Goal: Task Accomplishment & Management: Complete application form

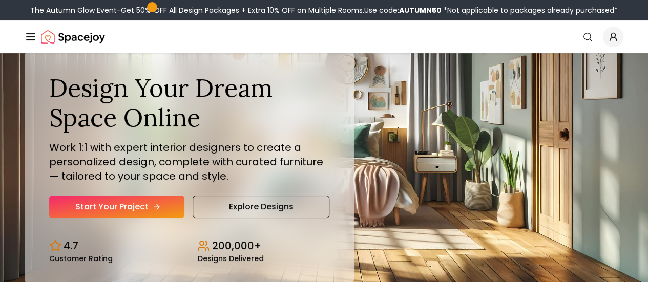
click at [102, 218] on link "Start Your Project" at bounding box center [116, 207] width 135 height 23
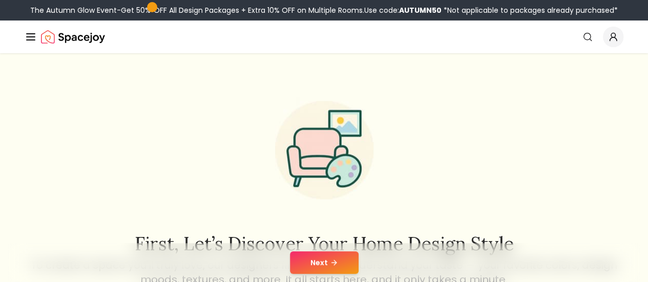
click at [321, 267] on button "Next" at bounding box center [324, 262] width 69 height 23
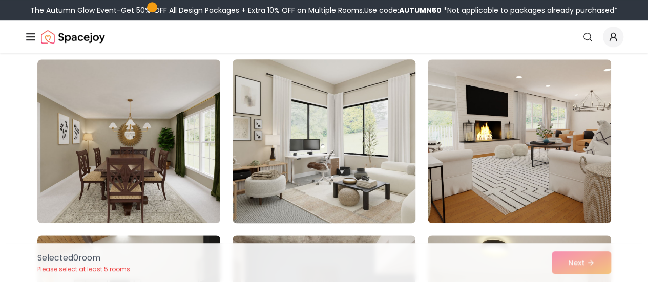
scroll to position [51, 0]
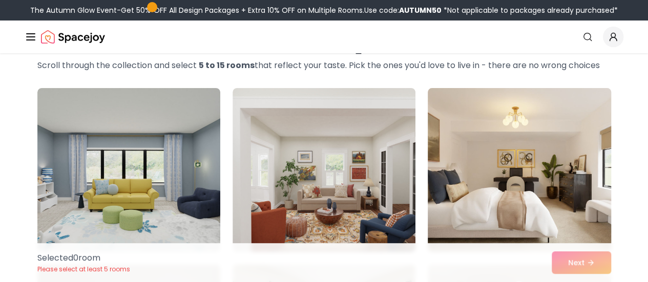
click at [515, 174] on img at bounding box center [519, 170] width 192 height 172
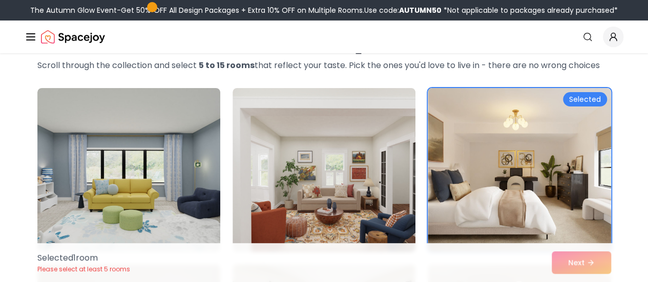
click at [570, 259] on div "Selected 1 room Please select at least 5 rooms Next" at bounding box center [324, 262] width 590 height 39
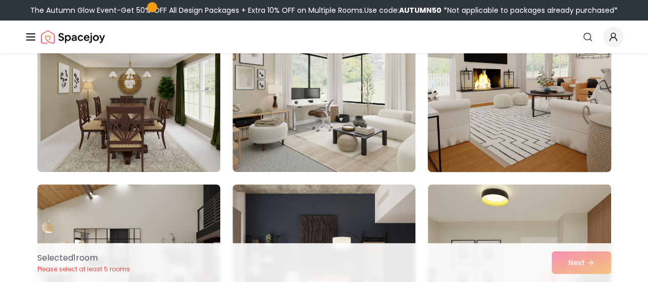
scroll to position [256, 0]
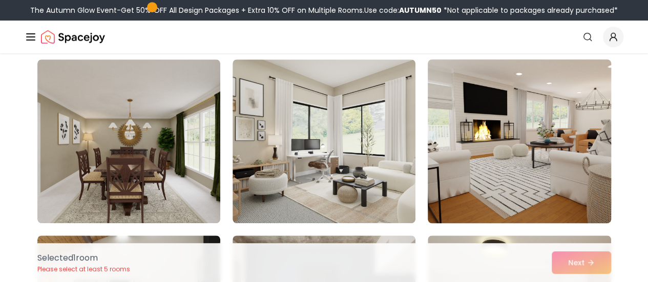
click at [534, 135] on img at bounding box center [519, 141] width 192 height 172
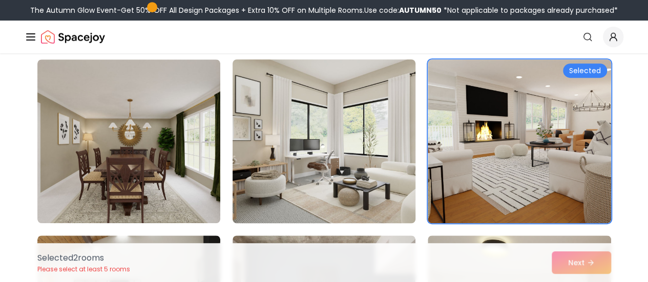
scroll to position [359, 0]
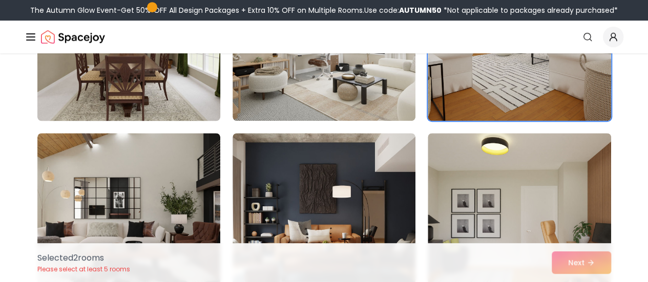
click at [158, 68] on img at bounding box center [129, 39] width 192 height 172
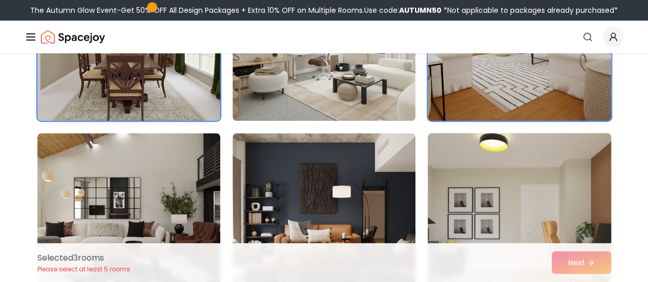
scroll to position [461, 0]
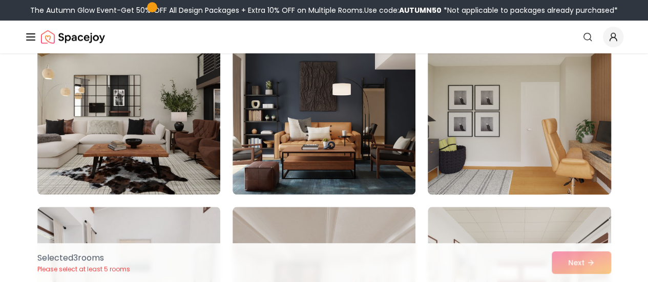
click at [548, 114] on img at bounding box center [519, 113] width 192 height 172
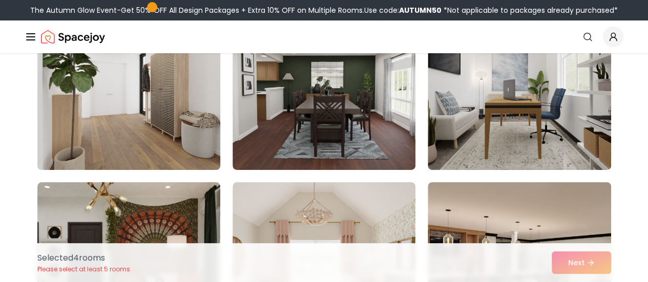
scroll to position [1998, 0]
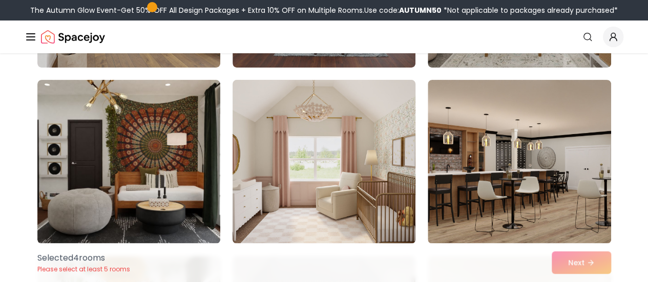
click at [345, 179] on img at bounding box center [324, 162] width 192 height 172
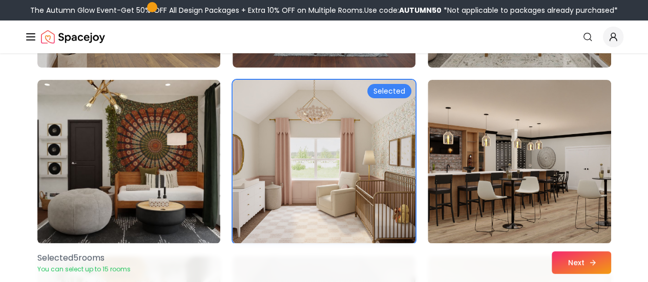
click at [587, 263] on button "Next" at bounding box center [581, 262] width 59 height 23
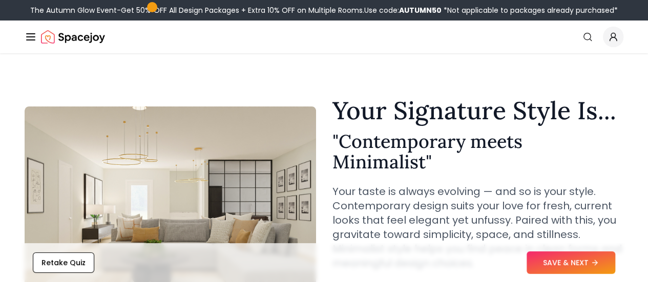
click at [550, 260] on button "SAVE & NEXT" at bounding box center [571, 262] width 89 height 23
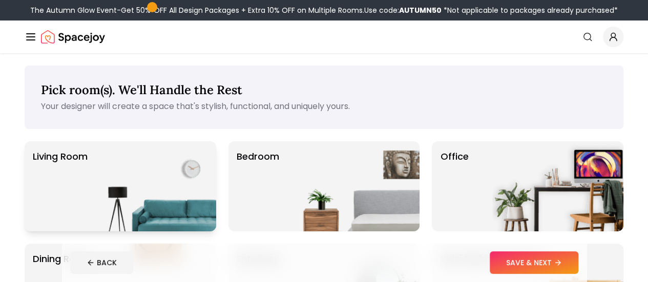
click at [158, 190] on img at bounding box center [150, 186] width 131 height 90
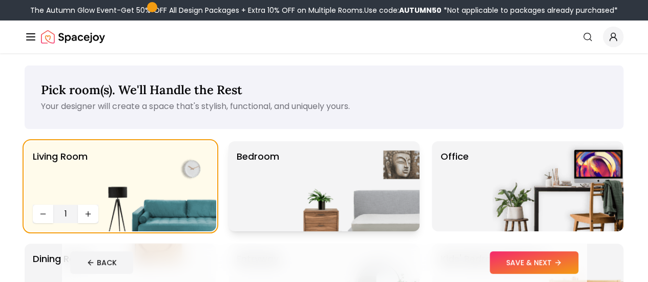
click at [299, 170] on img at bounding box center [353, 186] width 131 height 90
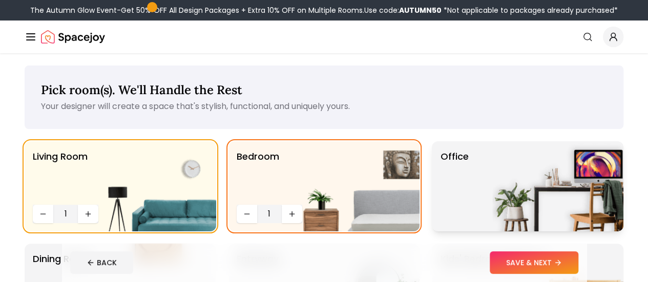
click at [439, 176] on div "Office" at bounding box center [528, 186] width 192 height 90
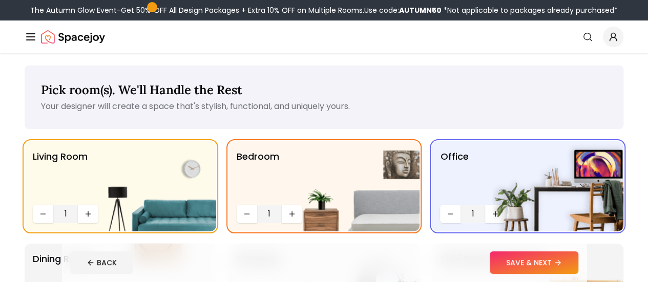
scroll to position [102, 0]
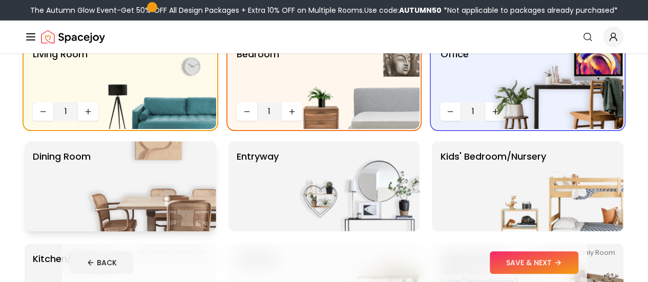
drag, startPoint x: 169, startPoint y: 159, endPoint x: 197, endPoint y: 160, distance: 27.7
click at [170, 160] on img at bounding box center [150, 186] width 131 height 90
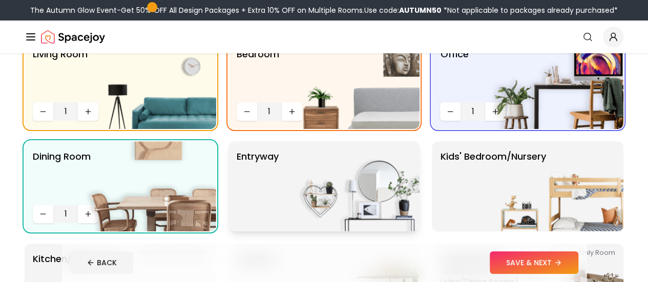
drag, startPoint x: 276, startPoint y: 177, endPoint x: 375, endPoint y: 187, distance: 99.4
click at [280, 177] on div "entryway" at bounding box center [324, 186] width 192 height 90
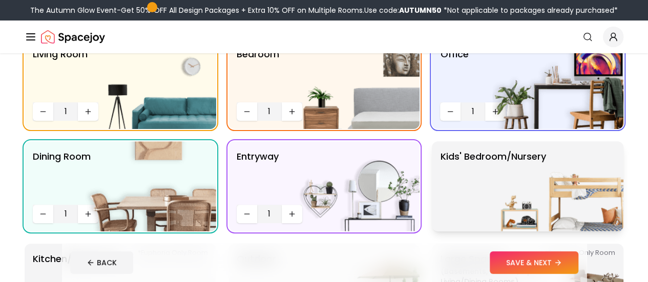
click at [470, 196] on p "Kids' Bedroom/Nursery" at bounding box center [493, 187] width 106 height 74
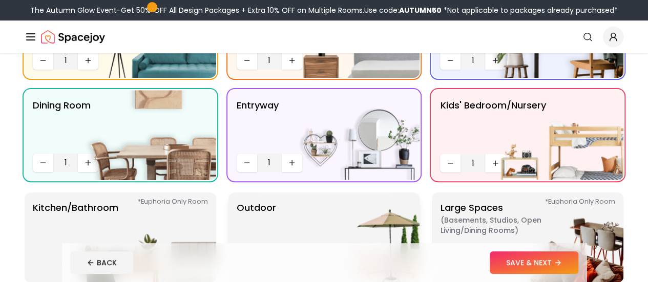
scroll to position [205, 0]
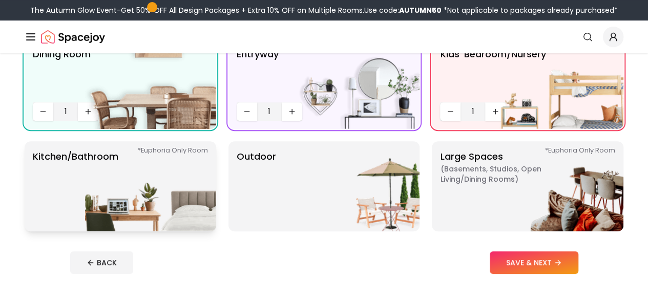
click at [150, 162] on img at bounding box center [150, 186] width 131 height 90
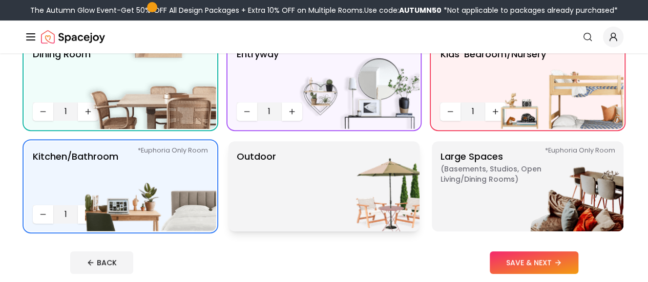
drag, startPoint x: 275, startPoint y: 192, endPoint x: 370, endPoint y: 178, distance: 95.8
click at [277, 192] on div "Outdoor" at bounding box center [324, 186] width 192 height 90
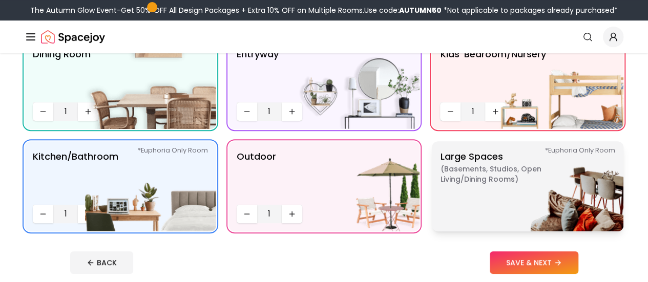
click at [488, 169] on span "( Basements, Studios, Open living/dining rooms )" at bounding box center [504, 174] width 128 height 20
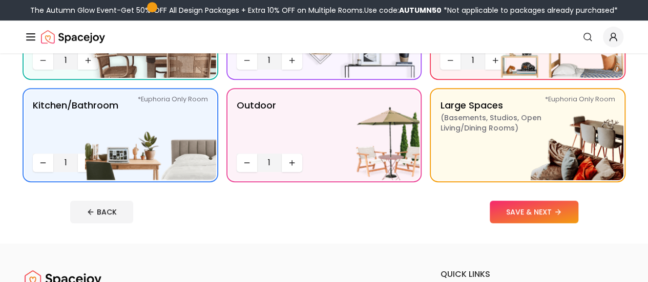
scroll to position [307, 0]
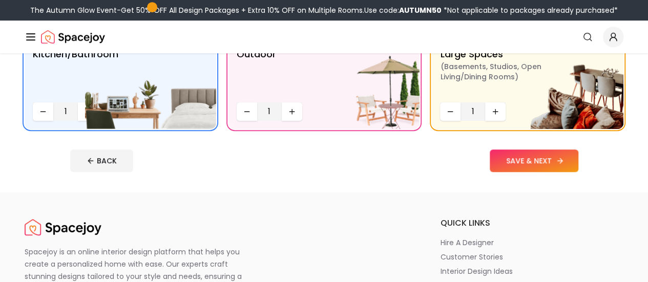
click at [536, 166] on button "SAVE & NEXT" at bounding box center [534, 161] width 89 height 23
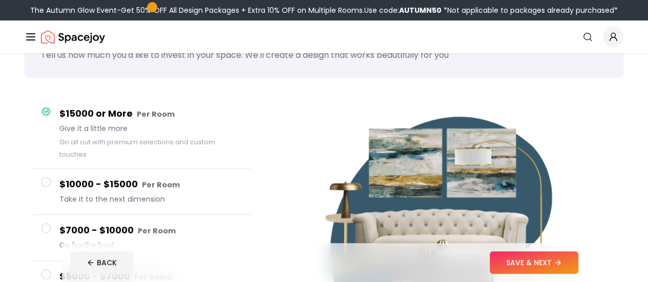
scroll to position [154, 0]
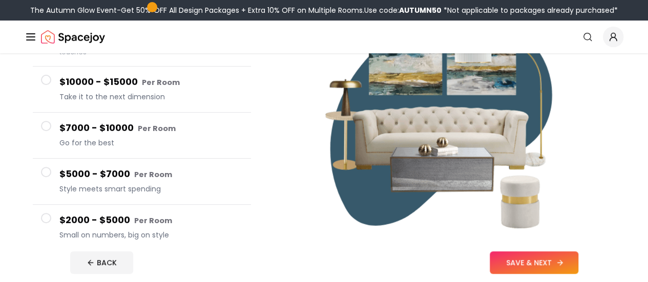
click at [564, 255] on button "SAVE & NEXT" at bounding box center [534, 262] width 89 height 23
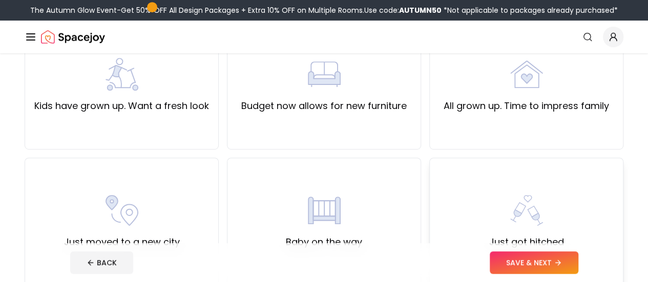
scroll to position [307, 0]
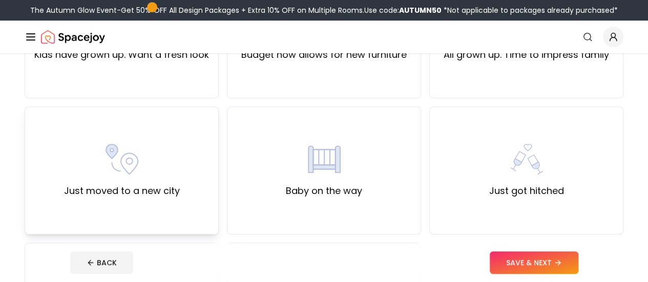
click at [100, 150] on div "Just moved to a new city" at bounding box center [122, 170] width 116 height 55
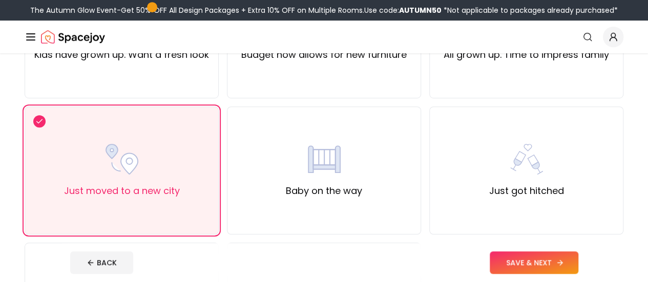
click at [540, 257] on button "SAVE & NEXT" at bounding box center [534, 262] width 89 height 23
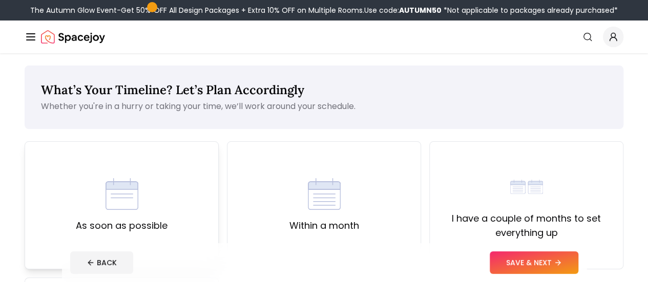
click at [143, 195] on div "As soon as possible" at bounding box center [122, 205] width 92 height 55
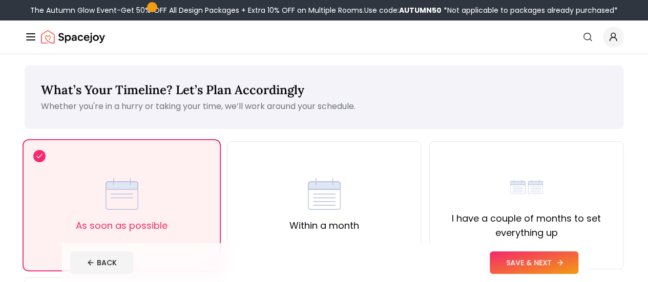
click at [564, 260] on icon at bounding box center [560, 263] width 8 height 8
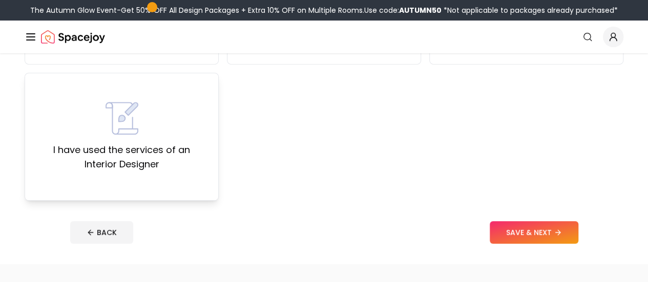
scroll to position [102, 0]
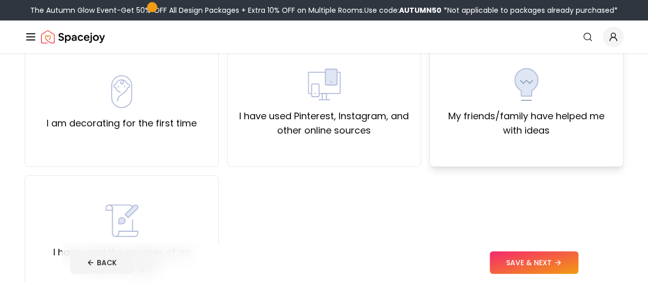
click at [554, 117] on label "My friends/family have helped me with ideas" at bounding box center [526, 123] width 177 height 29
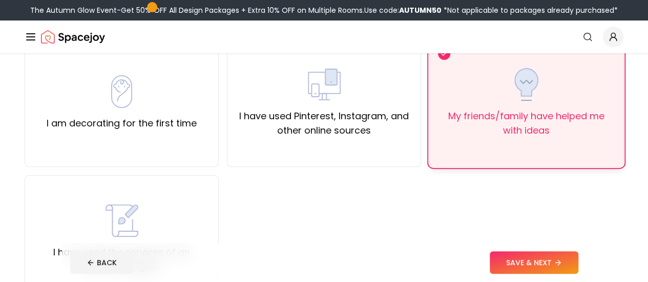
click at [510, 109] on div "My friends/family have helped me with ideas" at bounding box center [526, 103] width 177 height 70
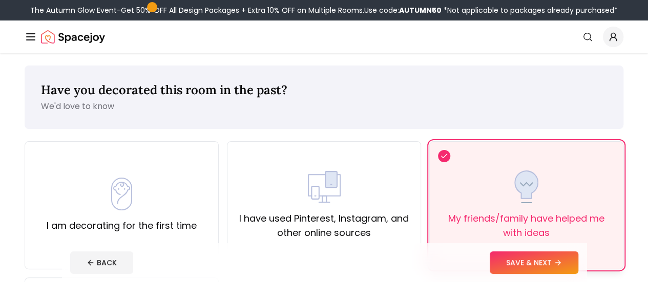
scroll to position [51, 0]
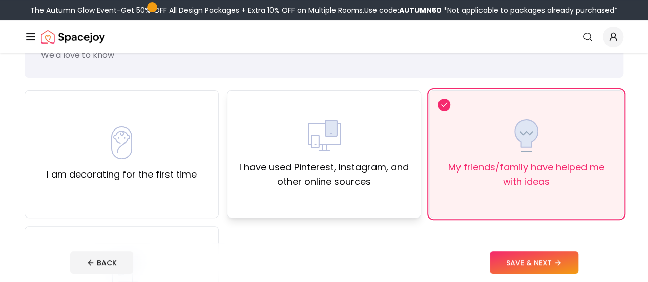
click at [342, 191] on div "I have used Pinterest, Instagram, and other online sources" at bounding box center [324, 154] width 194 height 128
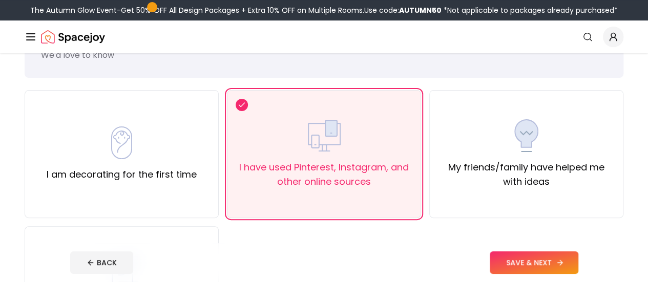
click at [556, 257] on button "SAVE & NEXT" at bounding box center [534, 262] width 89 height 23
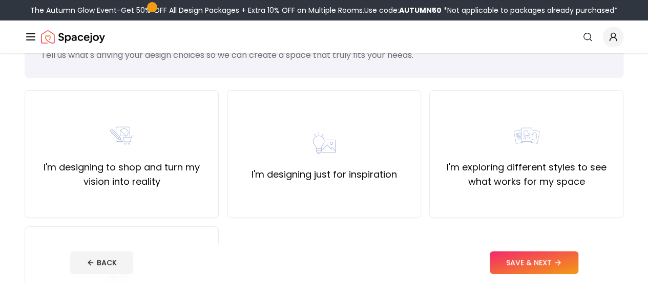
scroll to position [205, 0]
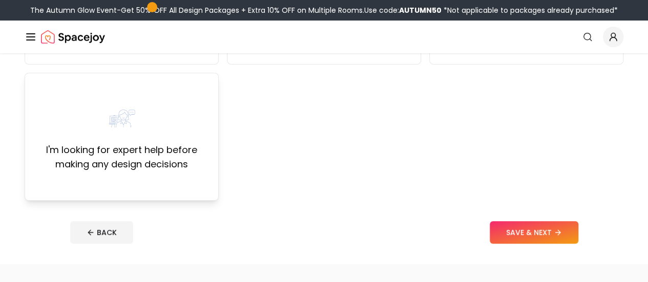
click at [160, 167] on label "I'm looking for expert help before making any design decisions" at bounding box center [121, 157] width 177 height 29
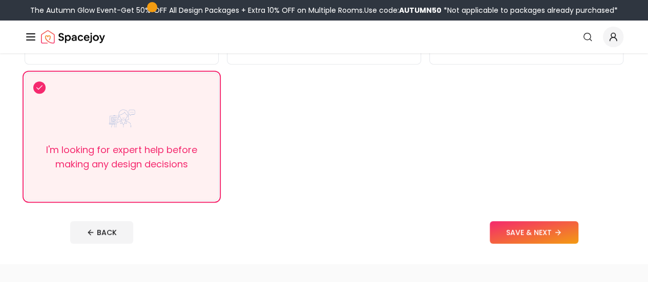
click at [525, 226] on div "BACK SAVE & NEXT" at bounding box center [324, 232] width 508 height 23
click at [542, 229] on button "SAVE & NEXT" at bounding box center [534, 232] width 89 height 23
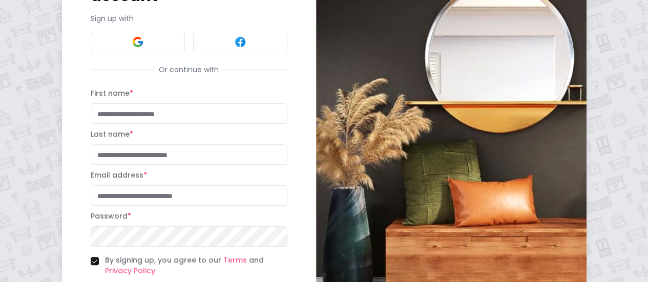
scroll to position [169, 0]
